Goal: Task Accomplishment & Management: Manage account settings

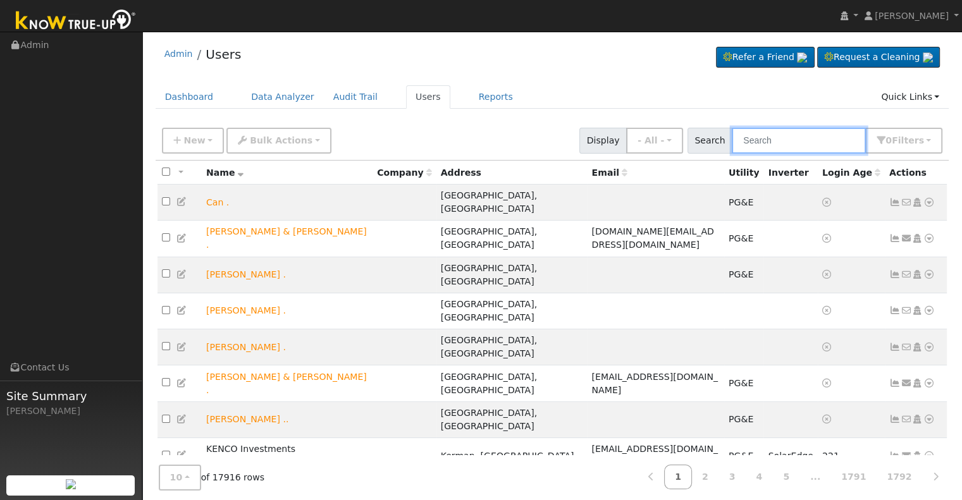
click at [781, 135] on input "text" at bounding box center [799, 141] width 134 height 26
paste input "[PERSON_NAME] and [PERSON_NAME]"
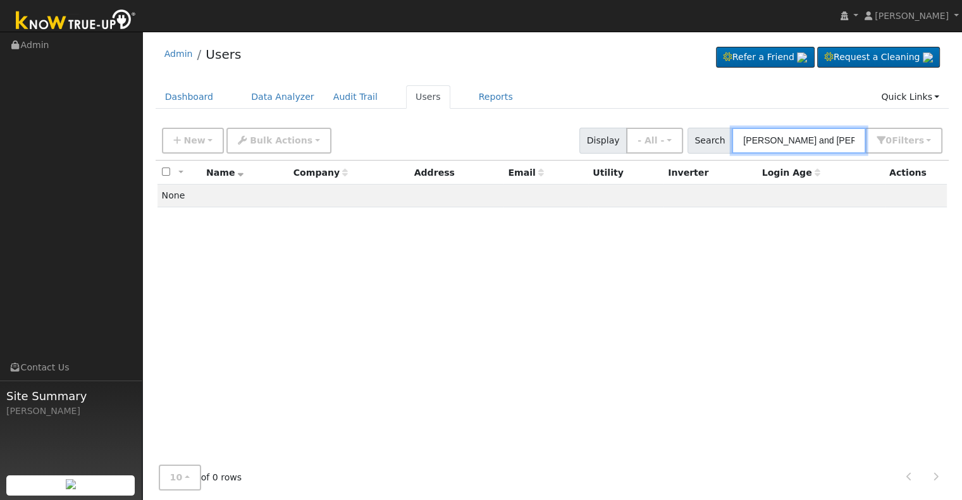
click at [825, 141] on input "[PERSON_NAME] and [PERSON_NAME]" at bounding box center [799, 141] width 134 height 26
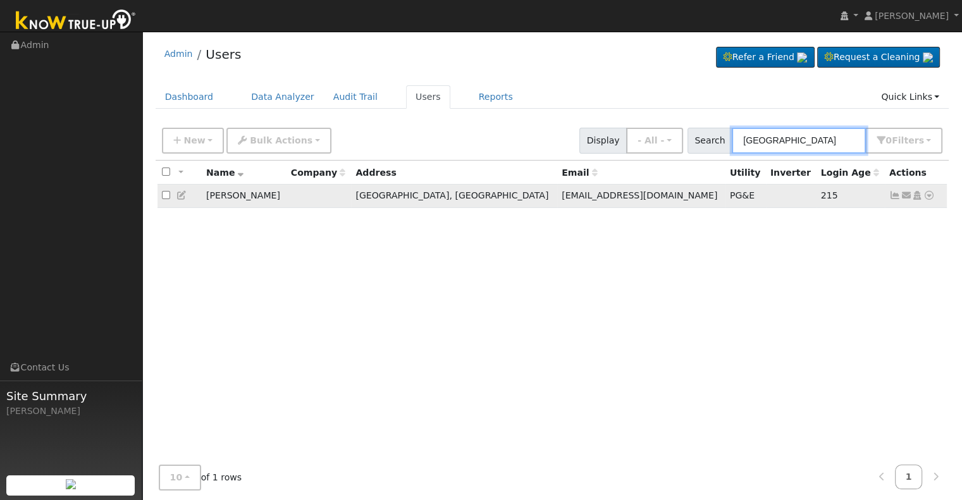
type input "[GEOGRAPHIC_DATA]"
click at [895, 197] on icon at bounding box center [894, 195] width 11 height 9
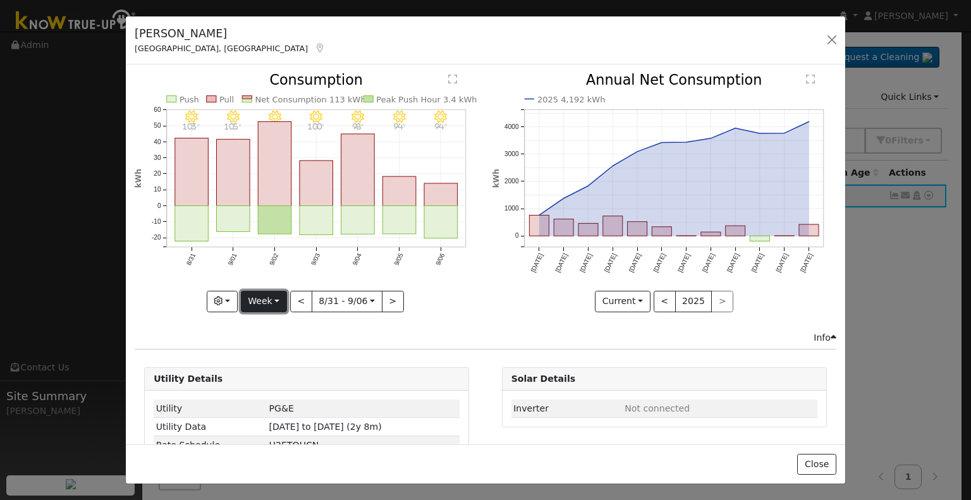
click at [273, 302] on button "Week" at bounding box center [264, 301] width 46 height 21
click at [272, 375] on link "Year" at bounding box center [286, 380] width 88 height 18
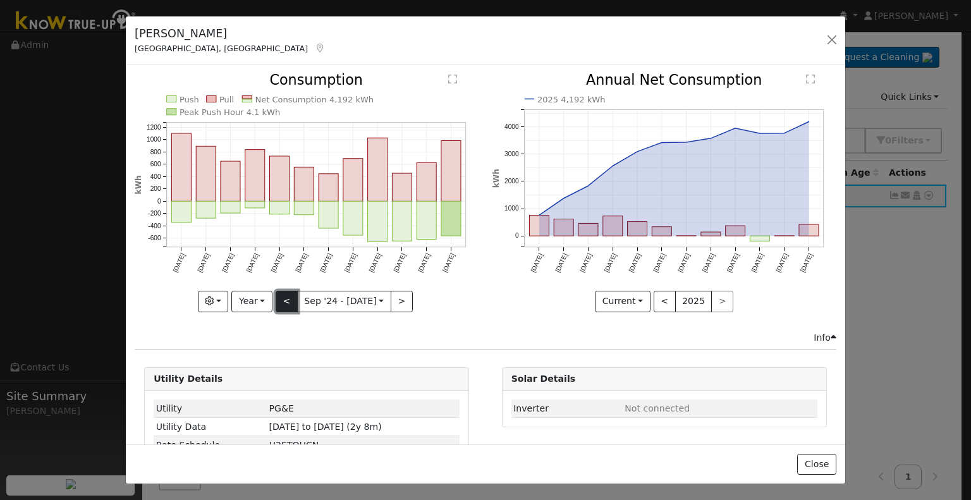
click at [280, 303] on button "<" at bounding box center [287, 301] width 22 height 21
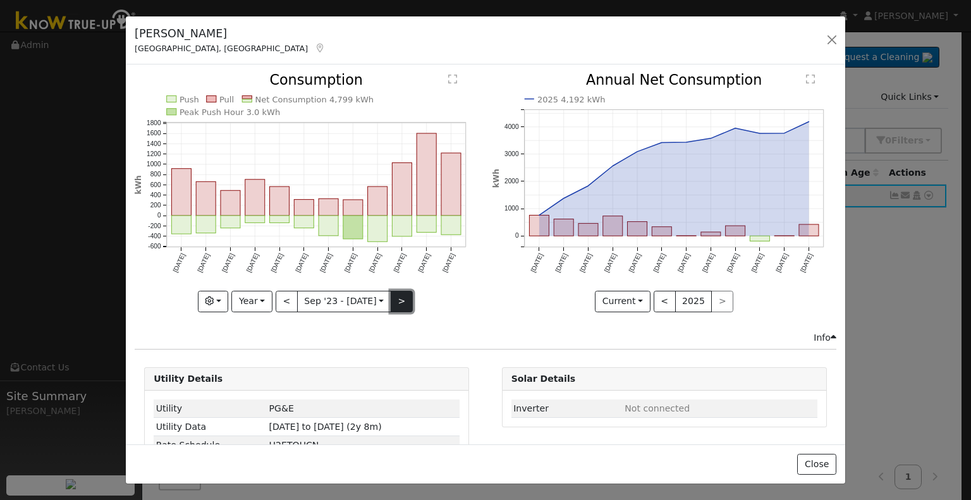
click at [393, 293] on button ">" at bounding box center [402, 301] width 22 height 21
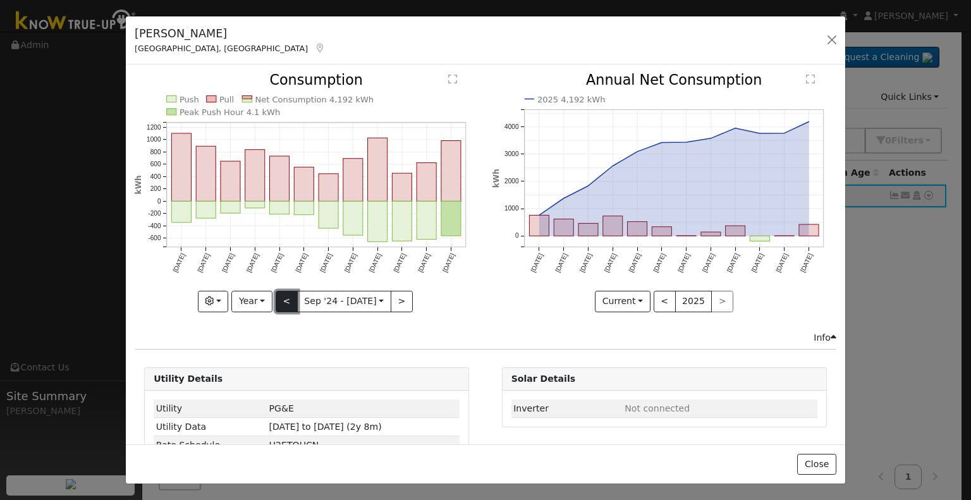
click at [288, 298] on button "<" at bounding box center [287, 301] width 22 height 21
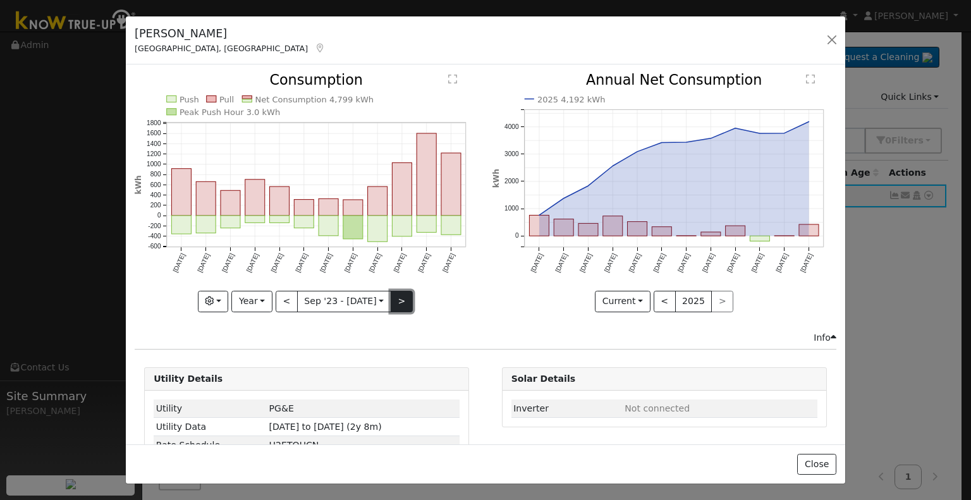
click at [398, 296] on button ">" at bounding box center [402, 301] width 22 height 21
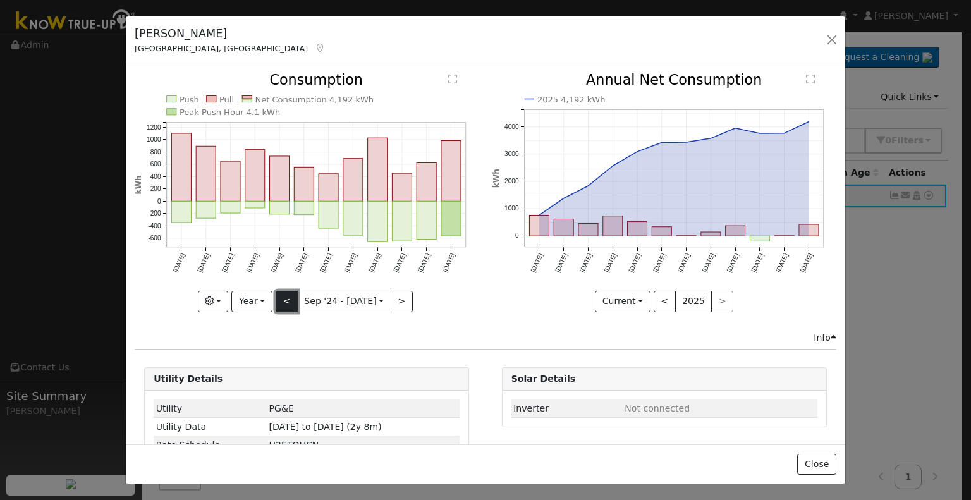
click at [283, 293] on button "<" at bounding box center [287, 301] width 22 height 21
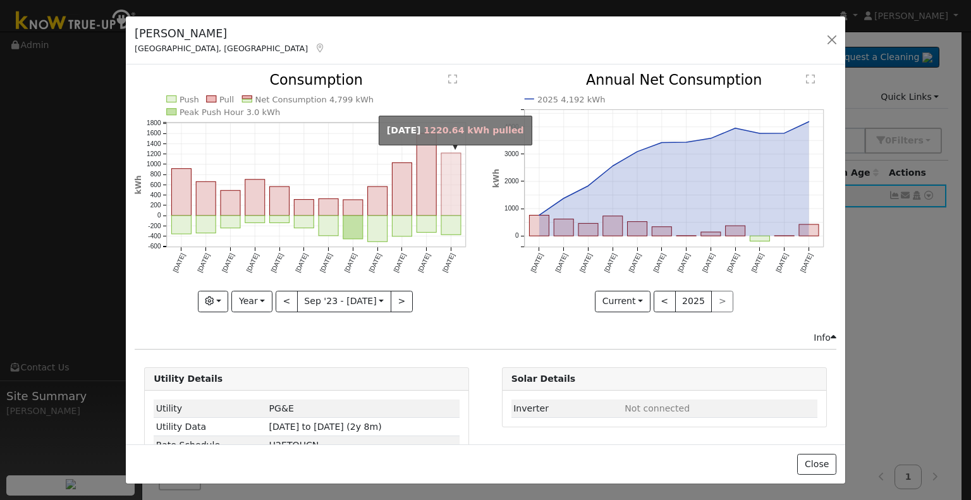
click at [448, 199] on rect "onclick=""" at bounding box center [451, 184] width 20 height 63
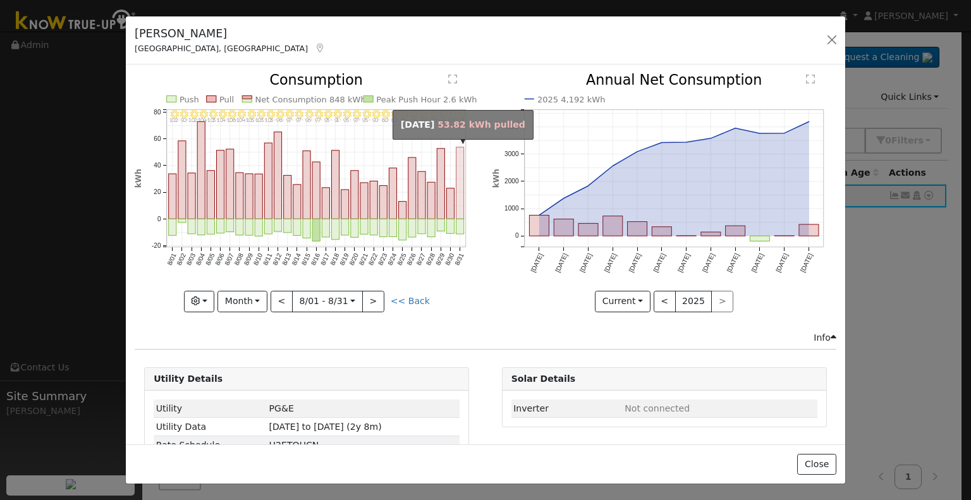
click at [456, 205] on rect "onclick=""" at bounding box center [460, 183] width 8 height 72
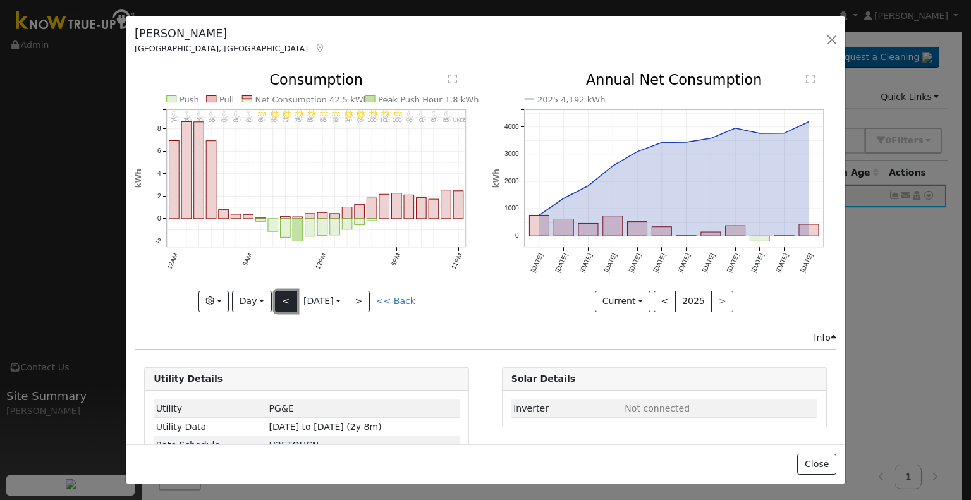
click at [289, 305] on button "<" at bounding box center [286, 301] width 22 height 21
type input "[DATE]"
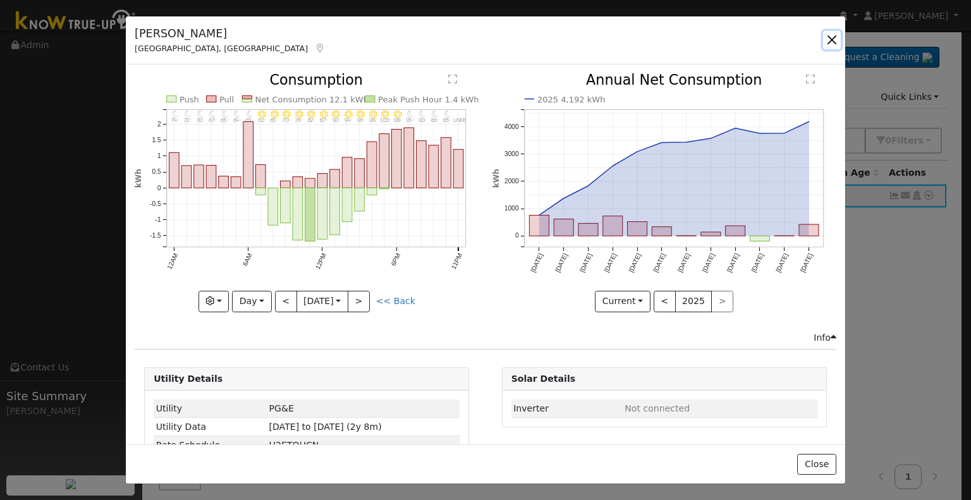
click at [832, 40] on button "button" at bounding box center [832, 40] width 18 height 18
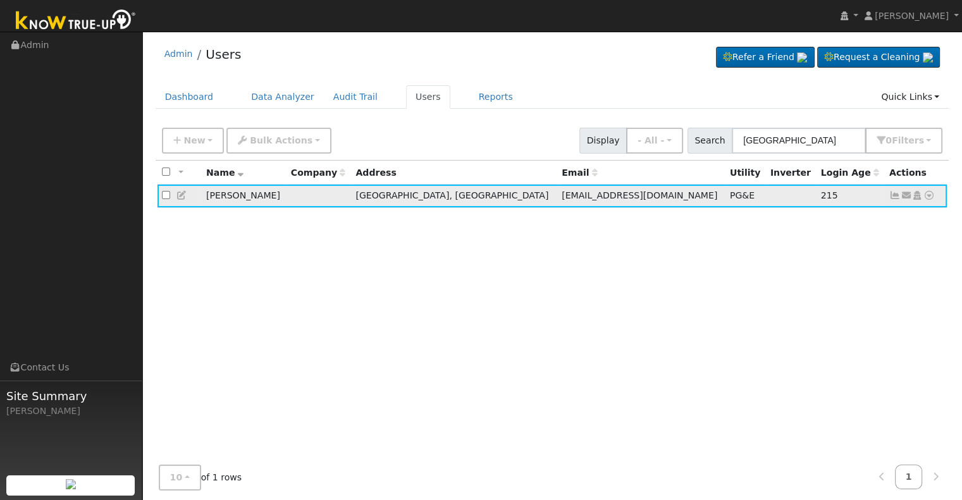
click at [898, 197] on icon at bounding box center [894, 195] width 11 height 9
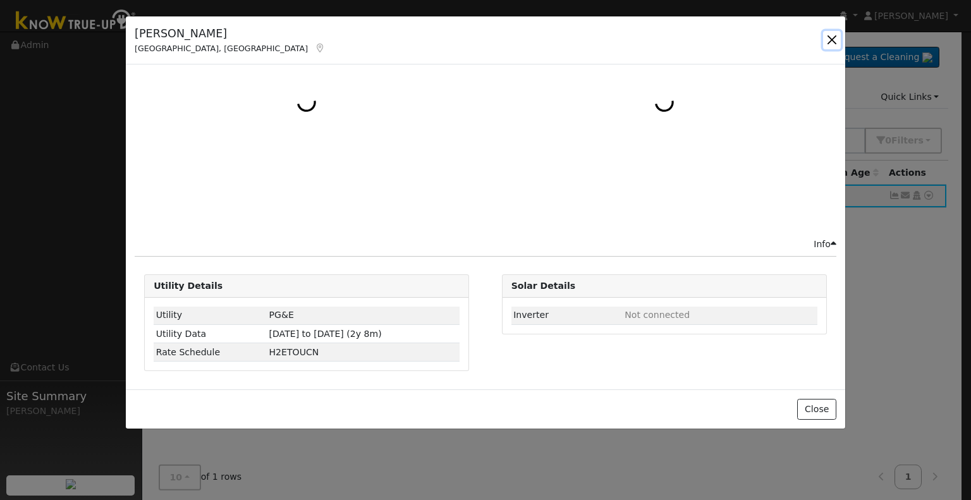
click at [831, 36] on button "button" at bounding box center [832, 40] width 18 height 18
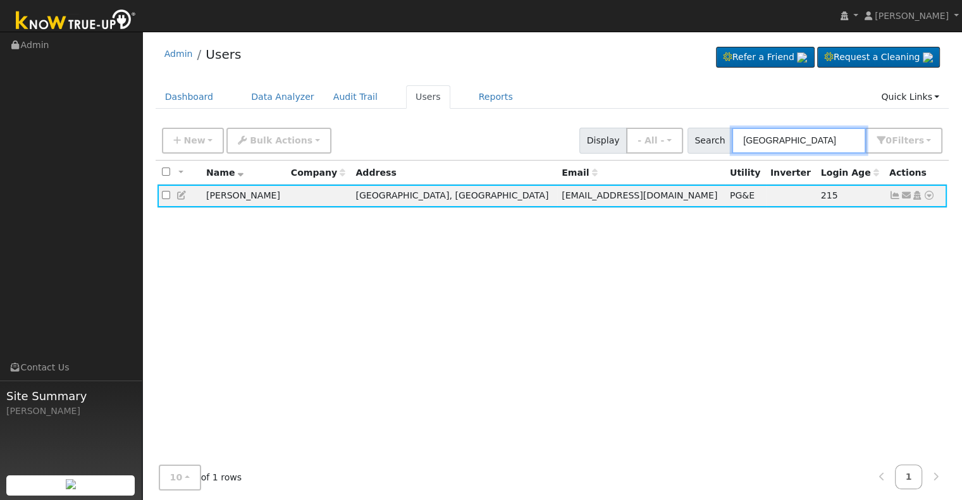
click at [808, 138] on input "[GEOGRAPHIC_DATA]" at bounding box center [799, 141] width 134 height 26
type input "B"
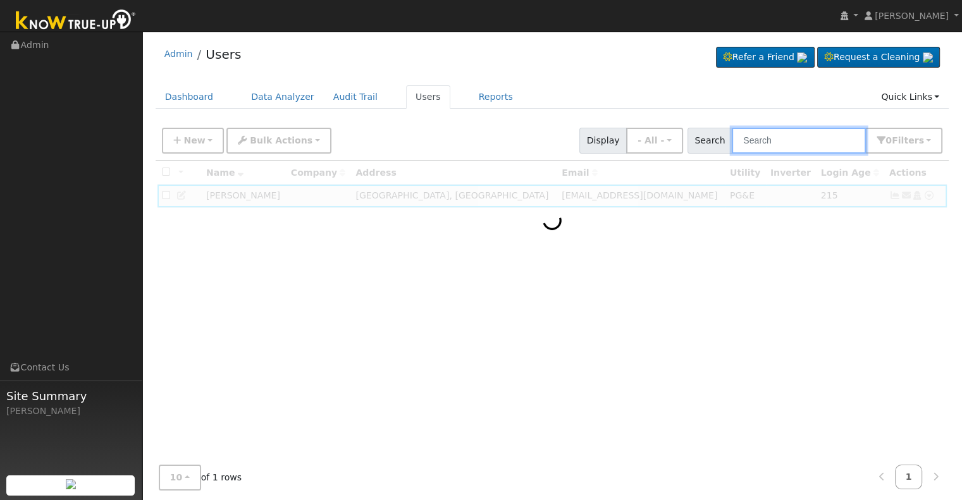
click at [791, 143] on input "text" at bounding box center [799, 141] width 134 height 26
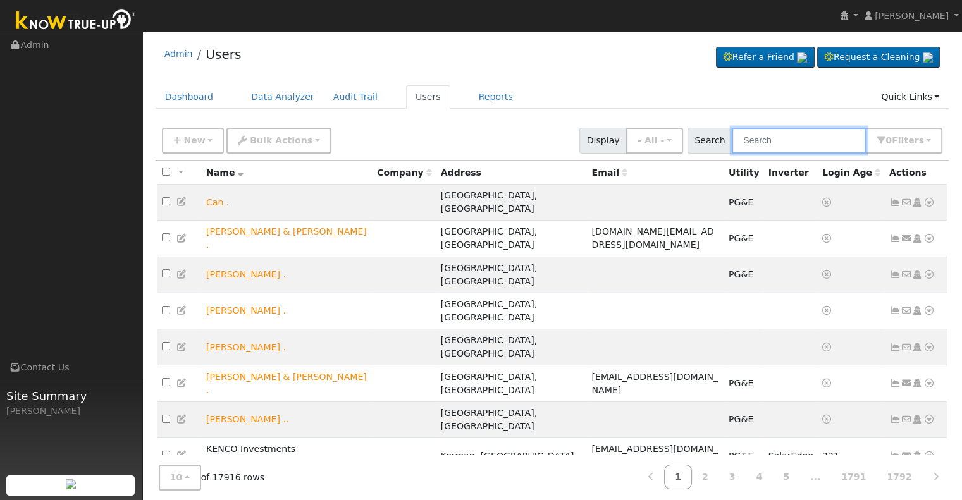
click at [766, 138] on input "text" at bounding box center [799, 141] width 134 height 26
paste input "[PERSON_NAME] and [PERSON_NAME]"
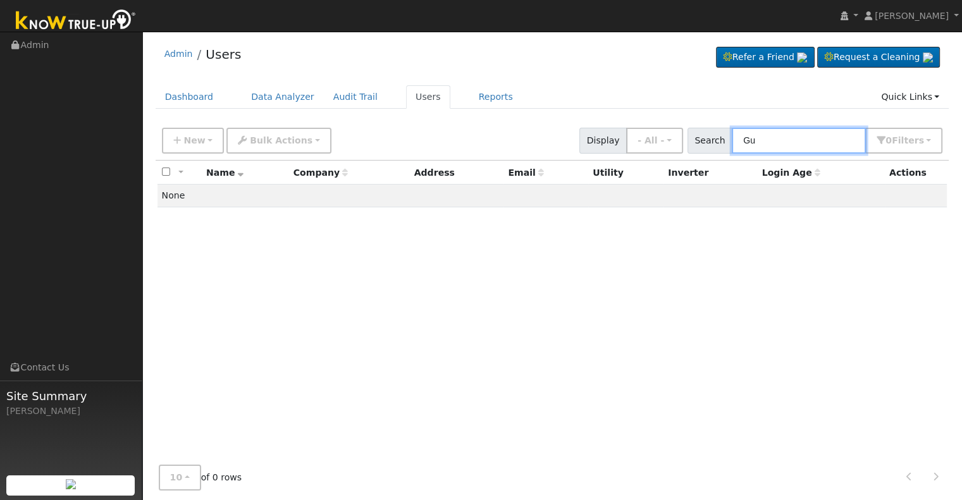
type input "G"
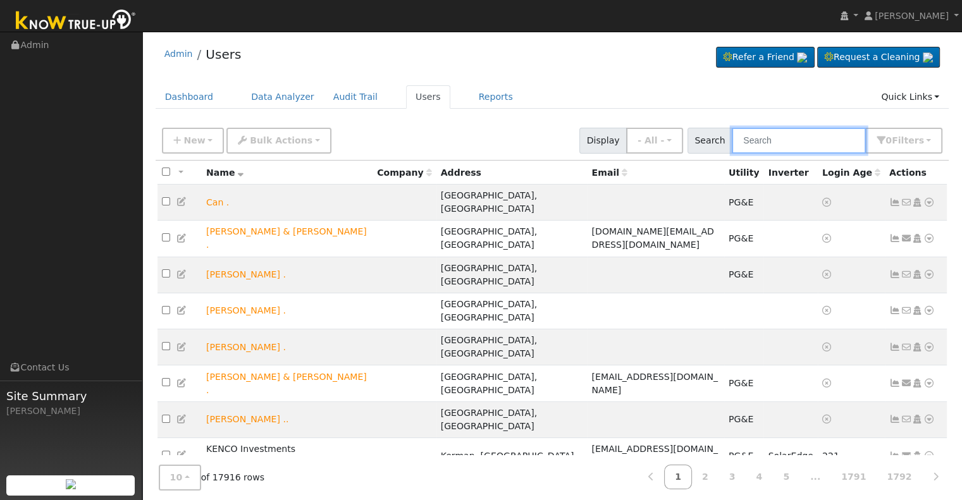
paste input "[PERSON_NAME] and [PERSON_NAME]"
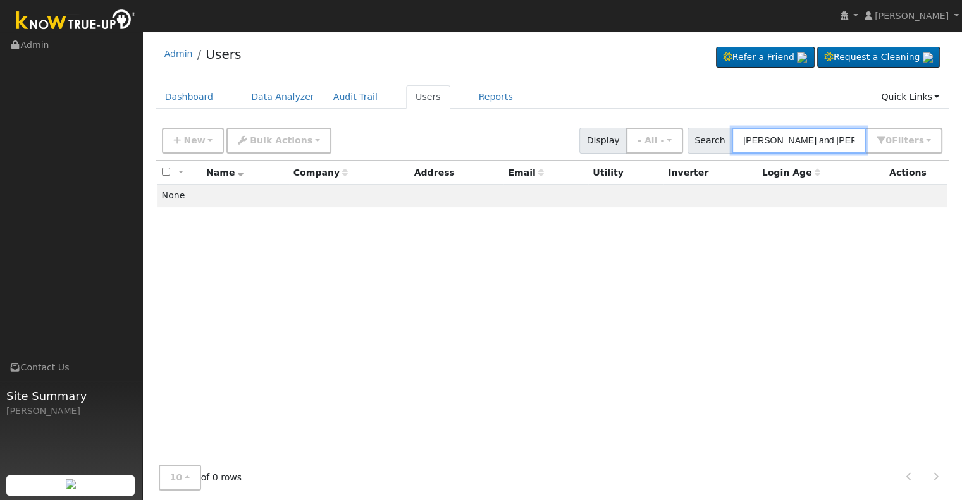
click at [826, 137] on input "[PERSON_NAME] and [PERSON_NAME]" at bounding box center [799, 141] width 134 height 26
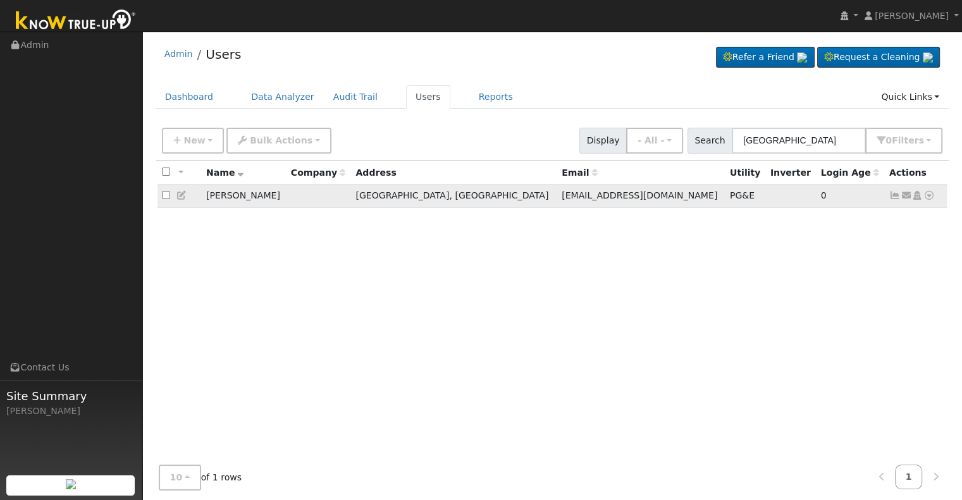
click at [895, 197] on icon at bounding box center [894, 195] width 11 height 9
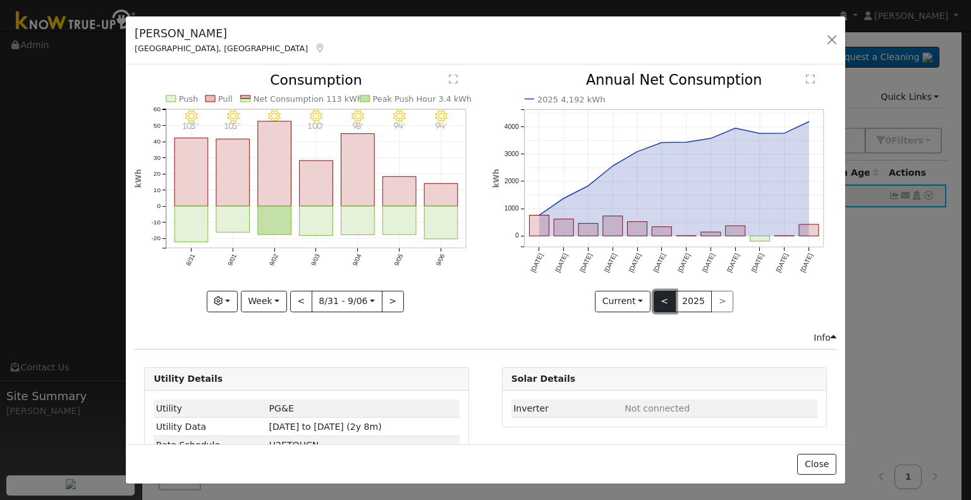
click at [654, 301] on button "<" at bounding box center [665, 301] width 22 height 21
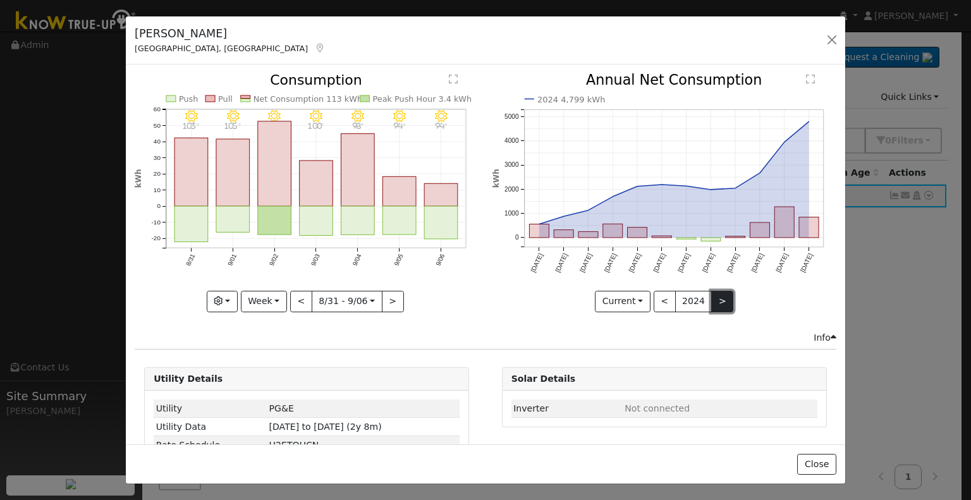
click at [711, 295] on button ">" at bounding box center [722, 301] width 22 height 21
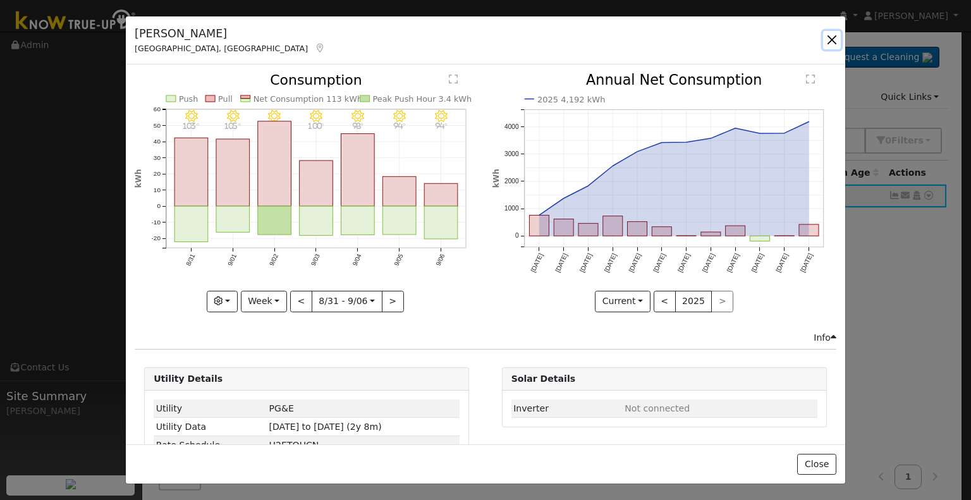
click at [833, 39] on button "button" at bounding box center [832, 40] width 18 height 18
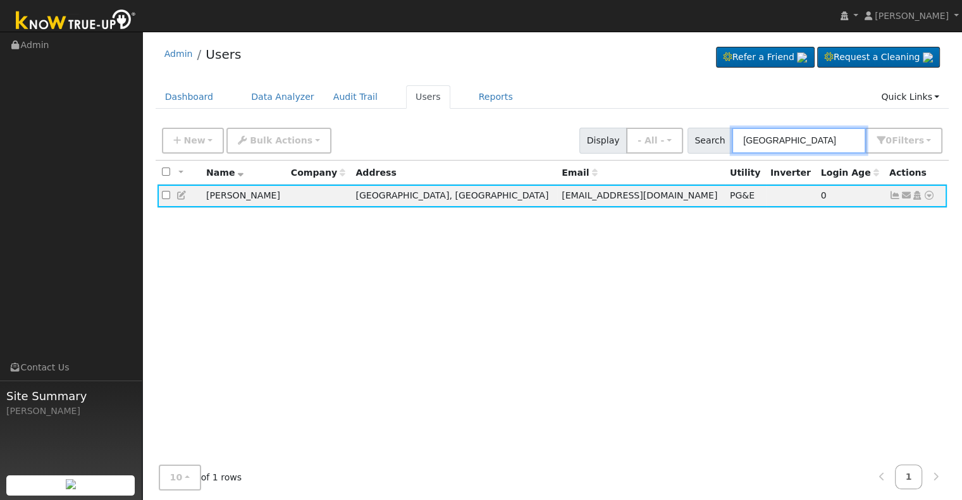
click at [786, 138] on input "[GEOGRAPHIC_DATA]" at bounding box center [799, 141] width 134 height 26
type input "B"
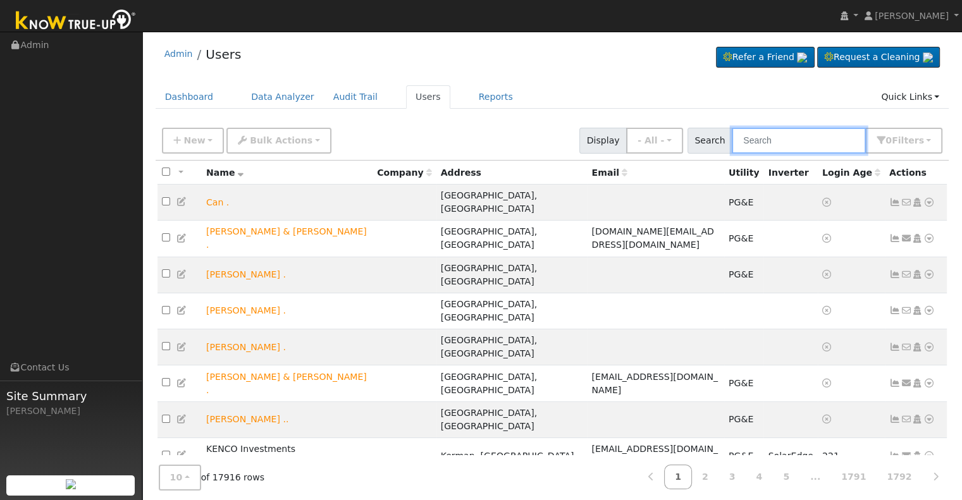
type input "V"
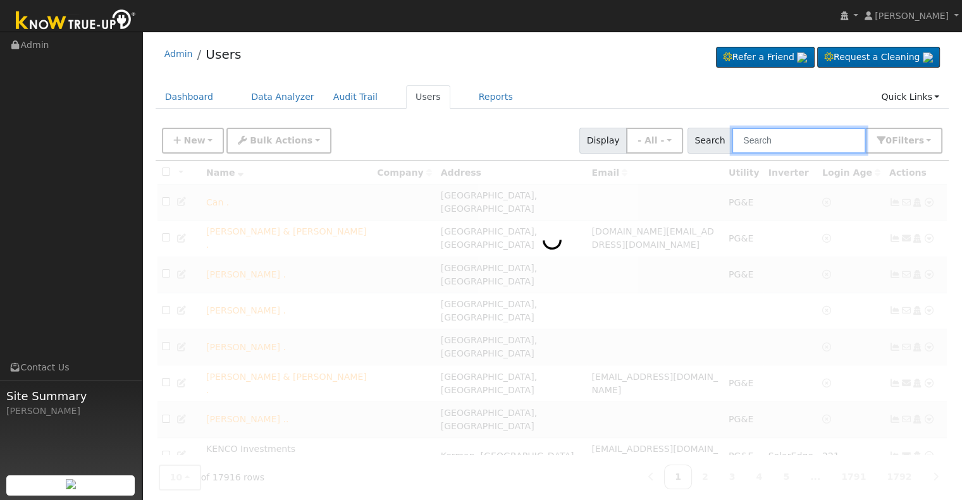
paste input "[PERSON_NAME] and [PERSON_NAME]"
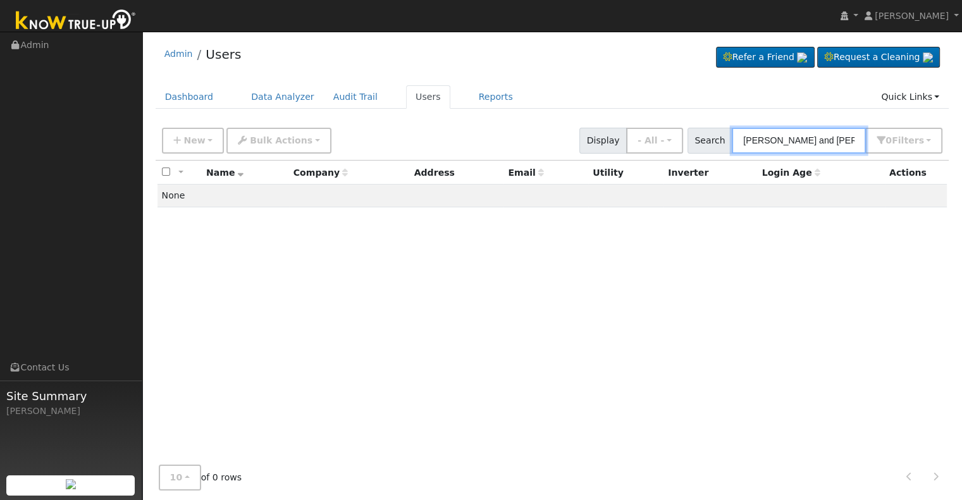
click at [827, 139] on input "[PERSON_NAME] and [PERSON_NAME]" at bounding box center [799, 141] width 134 height 26
type input "[GEOGRAPHIC_DATA]"
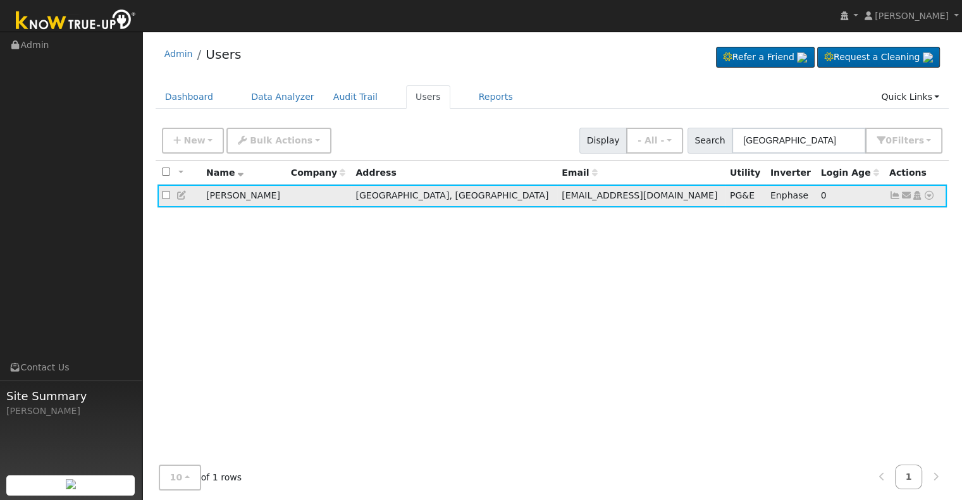
click at [895, 198] on icon at bounding box center [894, 195] width 11 height 9
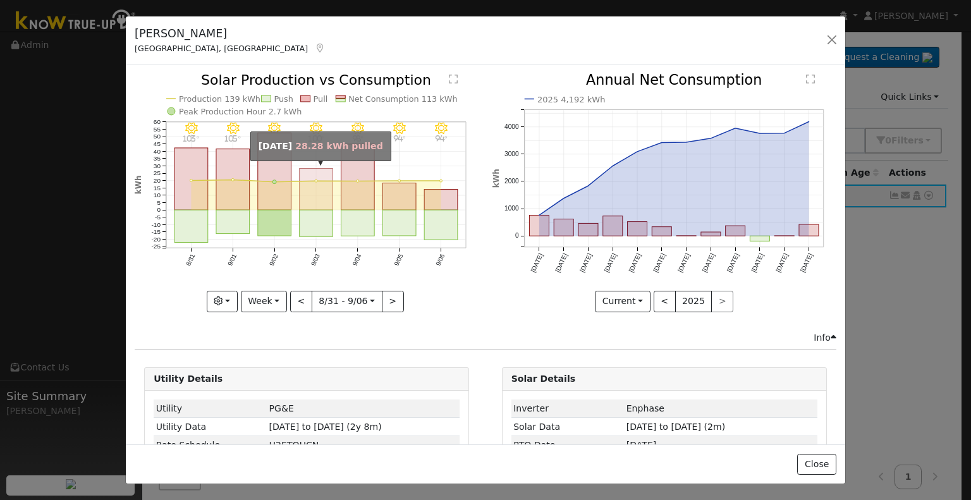
click at [321, 198] on rect "onclick=""" at bounding box center [317, 190] width 34 height 42
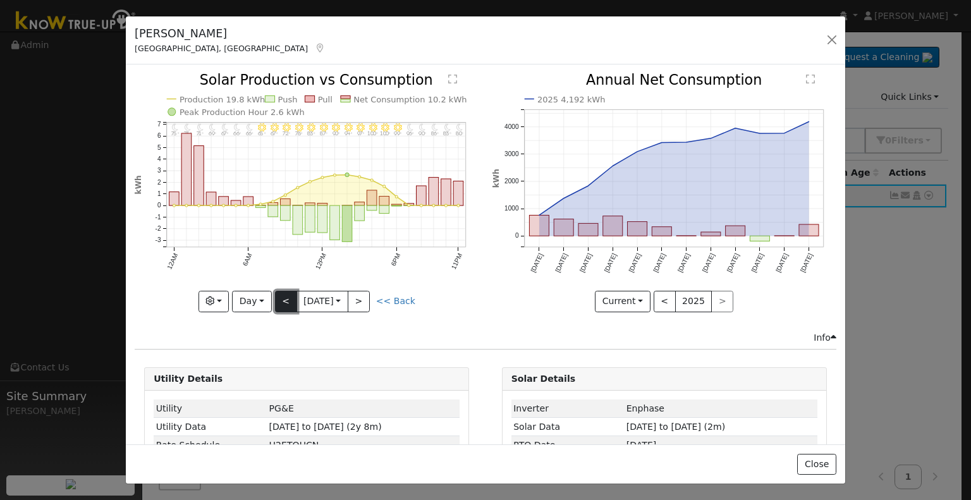
click at [280, 298] on button "<" at bounding box center [286, 301] width 22 height 21
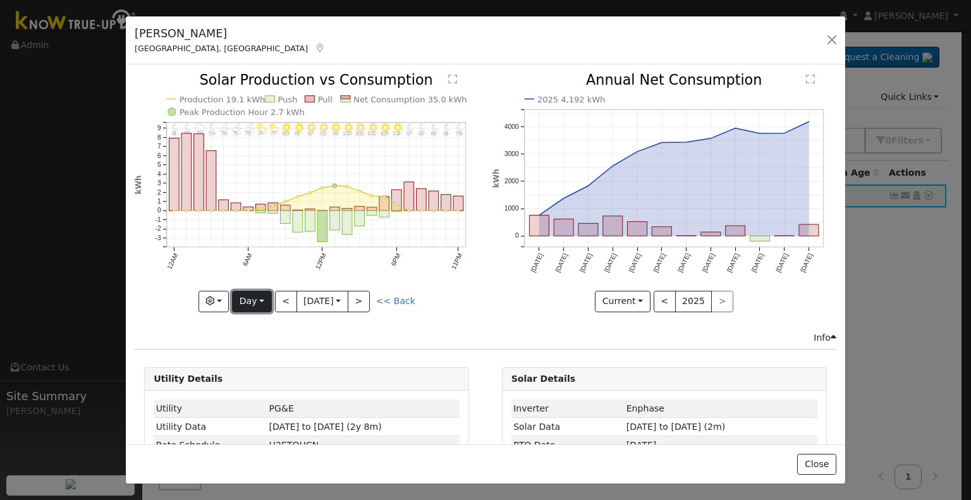
click at [248, 300] on button "Day" at bounding box center [251, 301] width 39 height 21
click at [248, 373] on link "Year" at bounding box center [277, 380] width 88 height 18
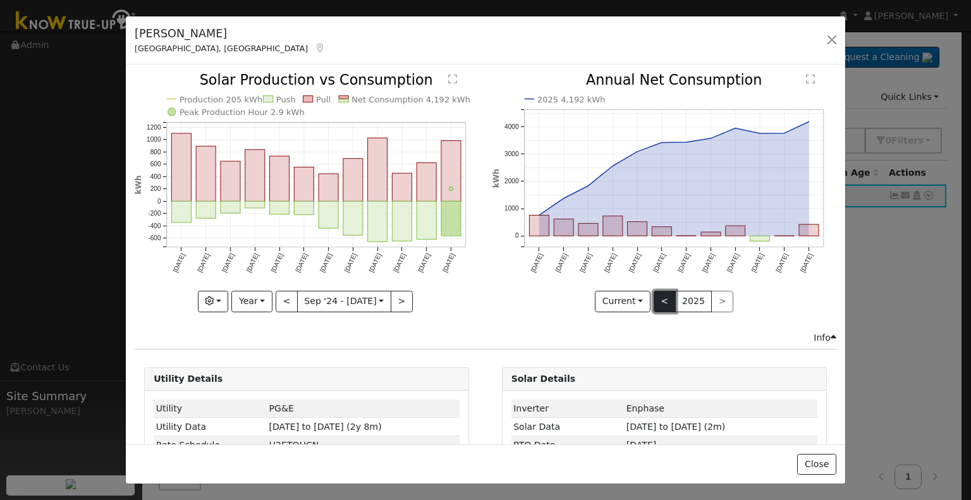
click at [660, 298] on button "<" at bounding box center [665, 301] width 22 height 21
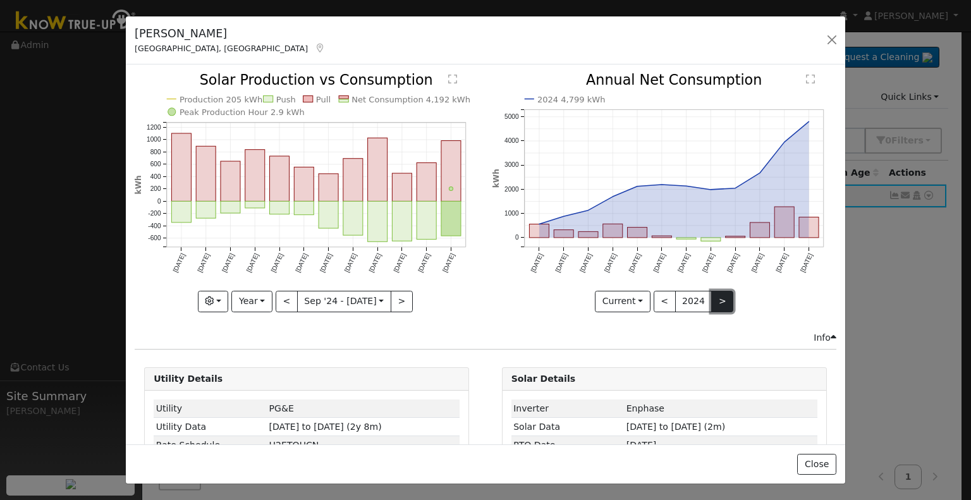
click at [711, 297] on button ">" at bounding box center [722, 301] width 22 height 21
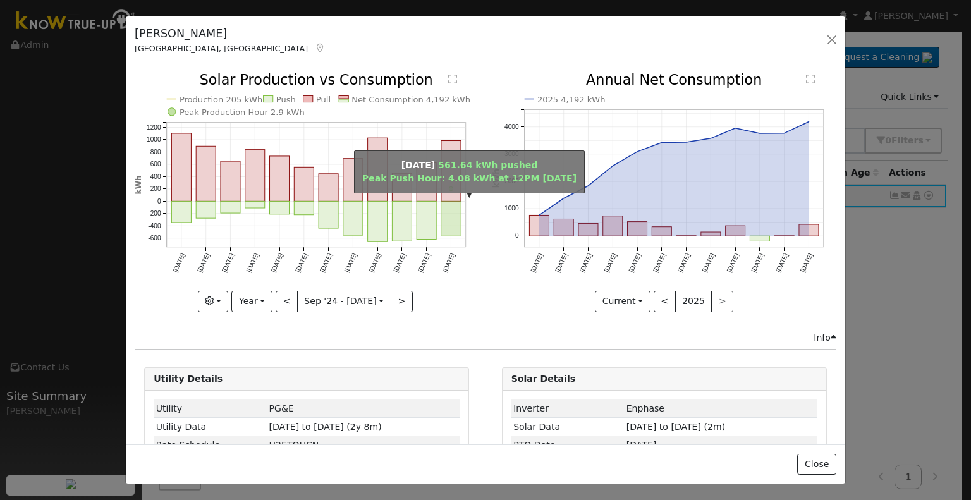
click at [448, 222] on rect "onclick=""" at bounding box center [451, 219] width 20 height 35
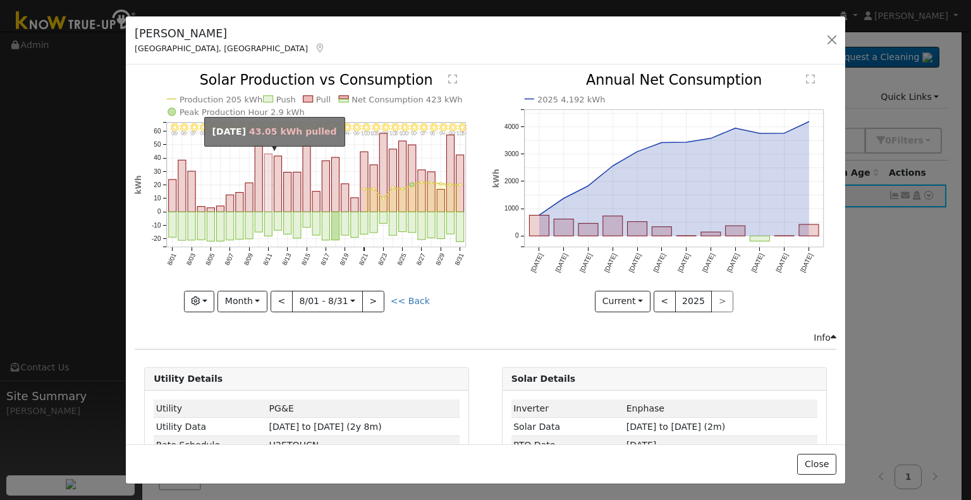
click at [266, 200] on rect "onclick=""" at bounding box center [269, 183] width 8 height 58
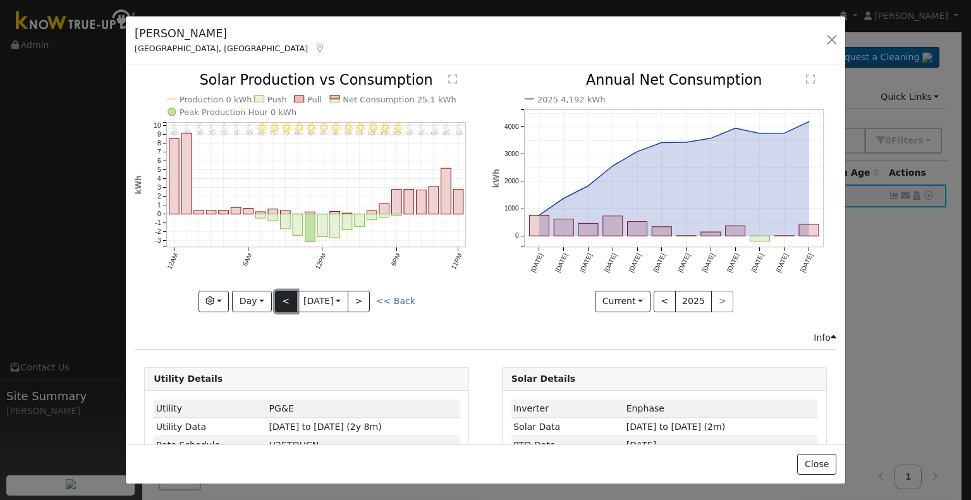
click at [281, 300] on button "<" at bounding box center [286, 301] width 22 height 21
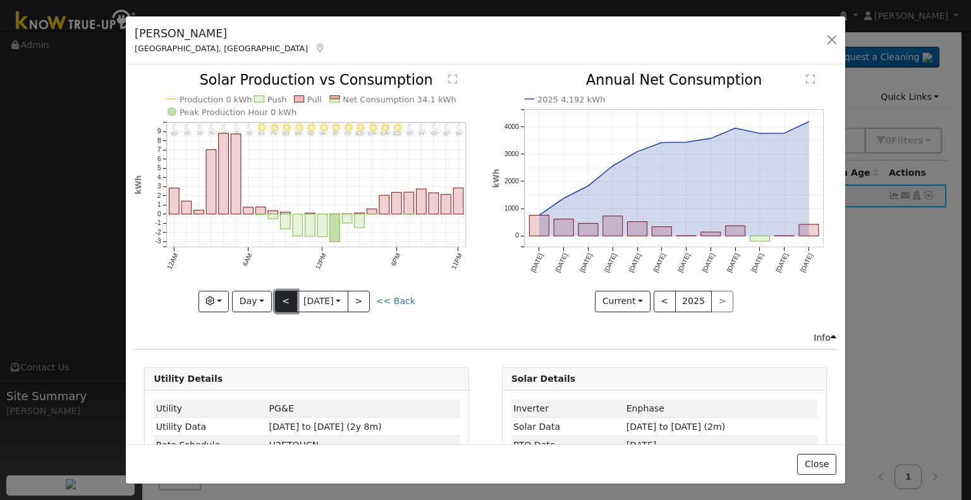
click at [286, 298] on button "<" at bounding box center [286, 301] width 22 height 21
type input "2025-08-09"
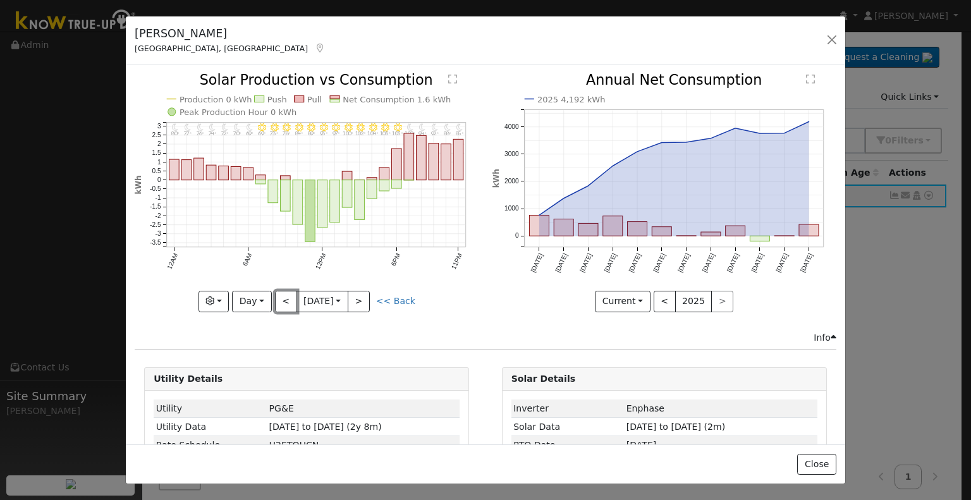
drag, startPoint x: 285, startPoint y: 297, endPoint x: 281, endPoint y: 40, distance: 257.4
click at [281, 40] on div "Gunder Balista Fresno, CA Default Account Default Account 4380 West Pinsapo Dri…" at bounding box center [485, 250] width 721 height 469
click at [635, 300] on button "Current" at bounding box center [623, 301] width 56 height 21
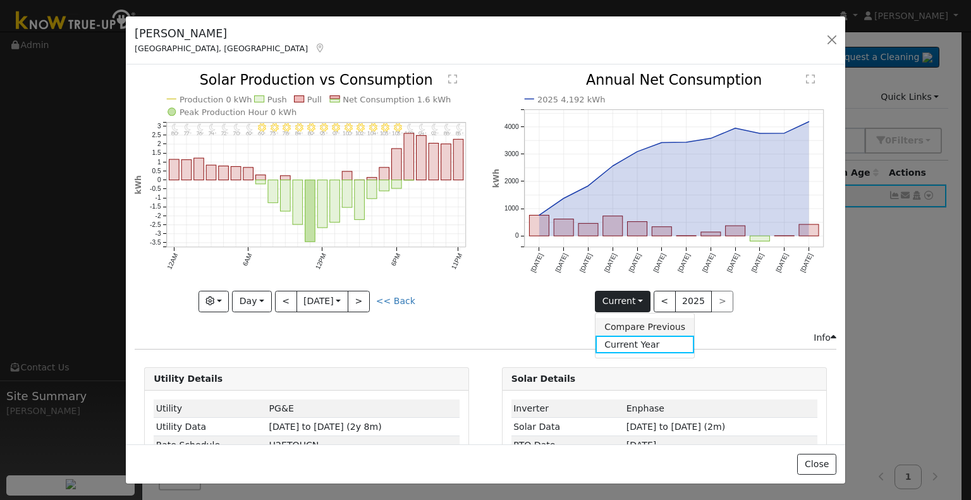
click at [637, 325] on link "Compare Previous" at bounding box center [645, 327] width 99 height 18
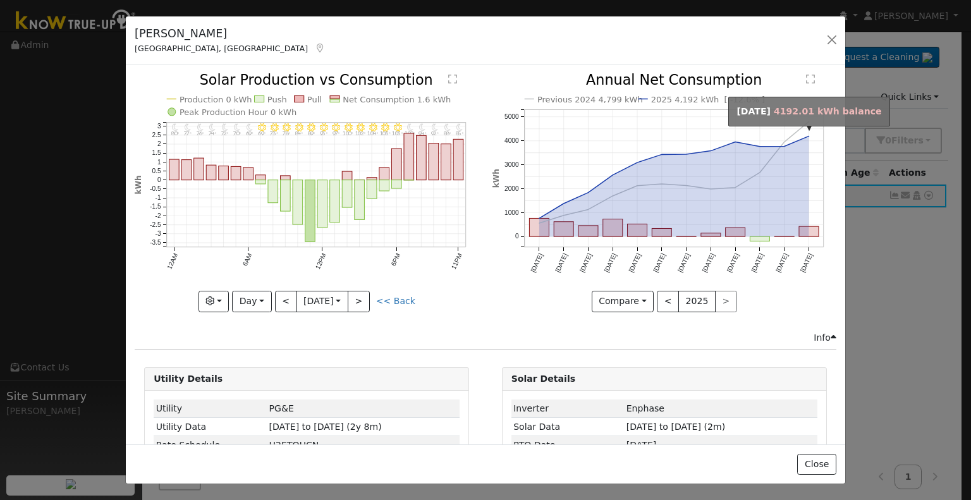
click at [806, 134] on circle "onclick=""" at bounding box center [808, 136] width 5 height 5
